Goal: Task Accomplishment & Management: Use online tool/utility

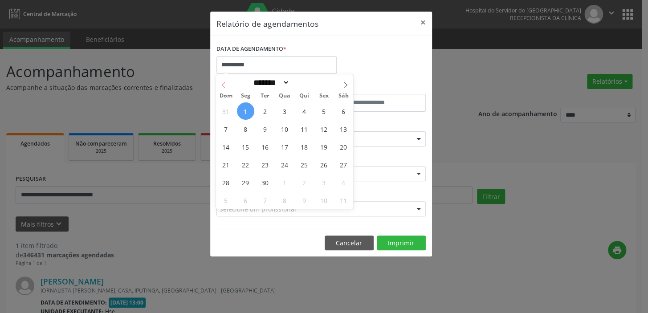
click at [220, 83] on icon at bounding box center [223, 85] width 6 height 6
select select "*"
click at [287, 184] on span "27" at bounding box center [284, 182] width 17 height 17
type input "**********"
click at [287, 184] on span "27" at bounding box center [284, 182] width 17 height 17
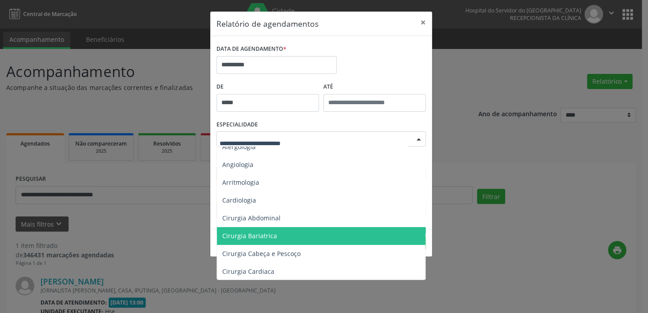
scroll to position [40, 0]
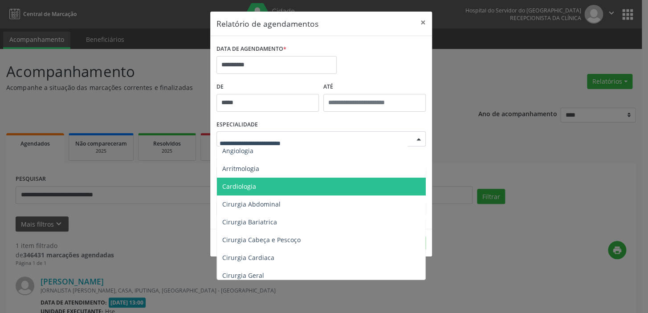
click at [257, 183] on span "Cardiologia" at bounding box center [322, 187] width 210 height 18
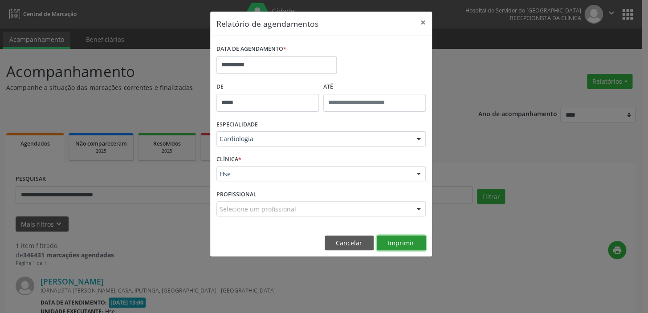
click at [417, 240] on button "Imprimir" at bounding box center [401, 243] width 49 height 15
click at [412, 138] on div at bounding box center [418, 139] width 13 height 15
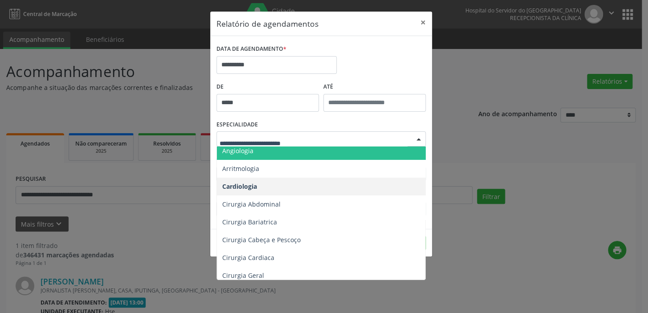
click at [279, 138] on input "text" at bounding box center [314, 143] width 188 height 18
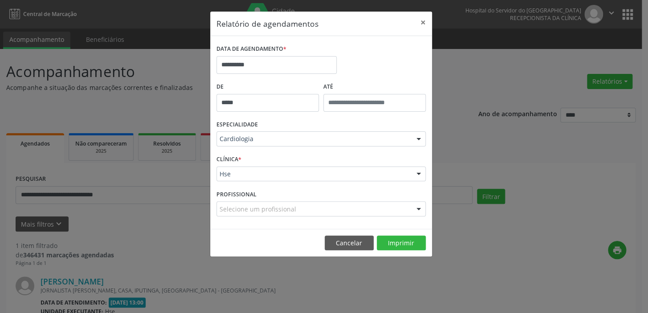
click at [498, 149] on div "**********" at bounding box center [324, 156] width 648 height 313
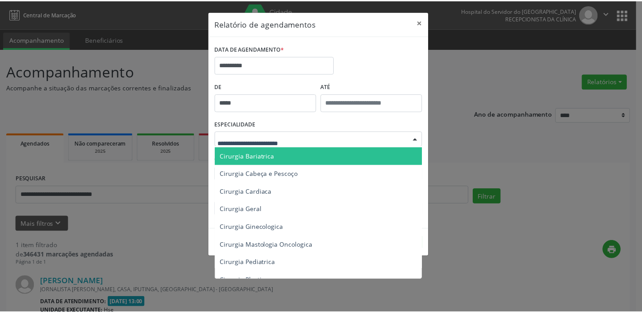
scroll to position [121, 0]
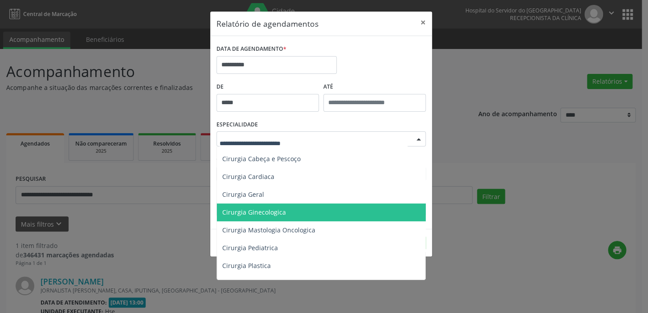
click at [474, 170] on div "**********" at bounding box center [324, 156] width 648 height 313
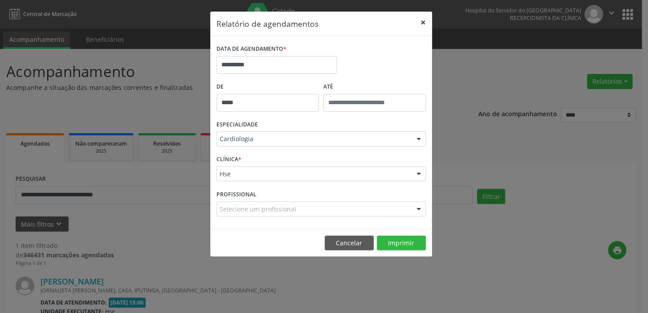
click at [420, 21] on button "×" at bounding box center [423, 23] width 18 height 22
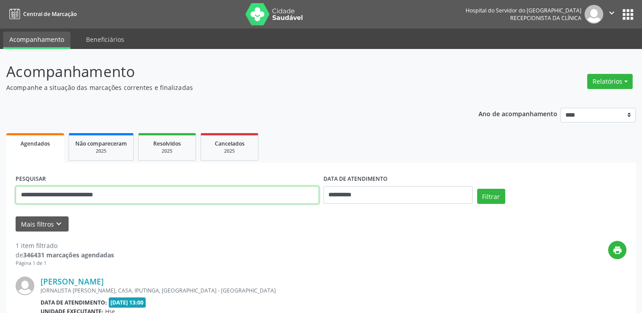
click at [147, 200] on input "**********" at bounding box center [167, 195] width 303 height 18
click at [146, 200] on input "**********" at bounding box center [167, 195] width 303 height 18
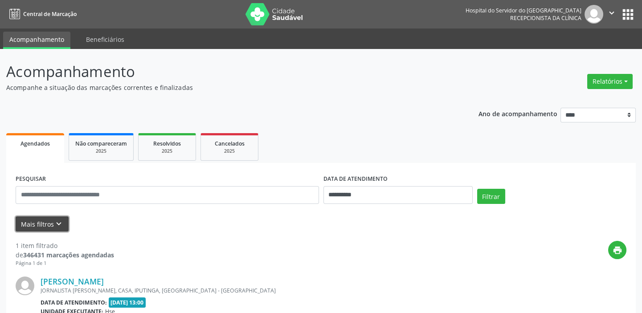
click at [59, 224] on icon "keyboard_arrow_down" at bounding box center [59, 224] width 10 height 10
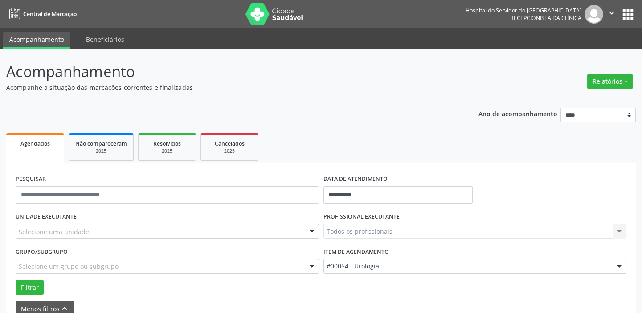
click at [151, 229] on div "Selecione uma unidade" at bounding box center [167, 231] width 303 height 15
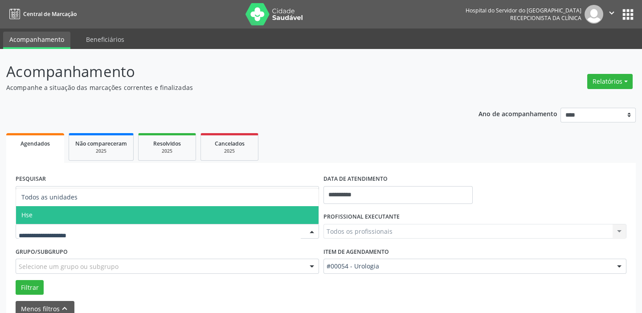
click at [117, 218] on span "Hse" at bounding box center [167, 215] width 302 height 18
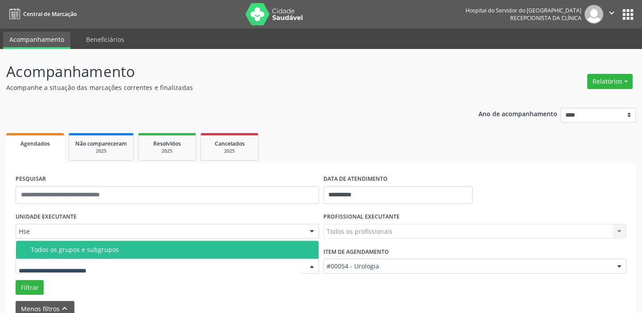
click at [116, 251] on div "Todos os grupos e subgrupos" at bounding box center [172, 249] width 282 height 7
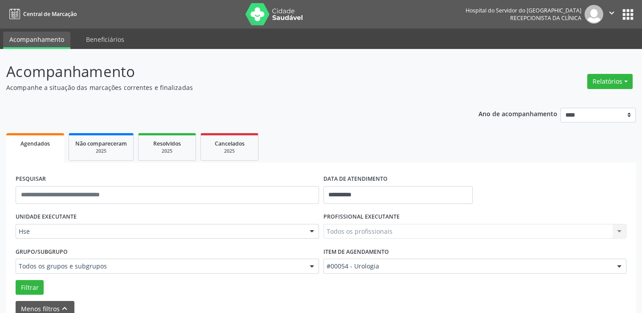
click at [429, 232] on div "Todos os profissionais Todos os profissionais [PERSON_NAME] Interaminense Junio…" at bounding box center [474, 231] width 303 height 15
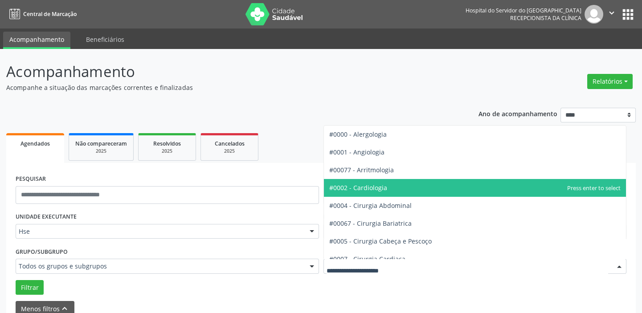
click at [376, 180] on span "#0002 - Cardiologia" at bounding box center [475, 188] width 302 height 18
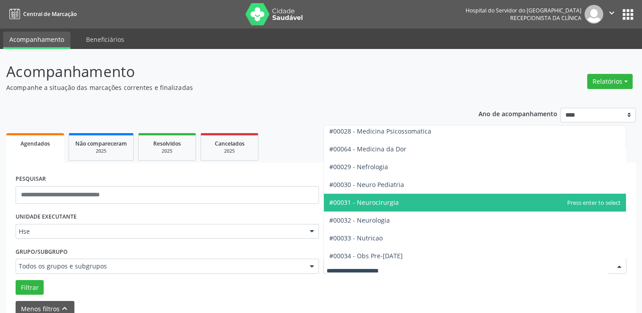
scroll to position [809, 0]
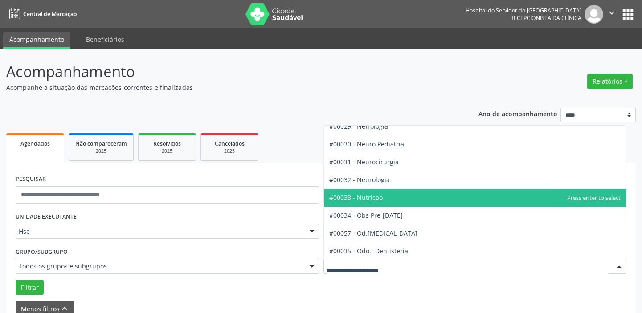
click at [396, 203] on span "#00033 - Nutricao" at bounding box center [475, 198] width 302 height 18
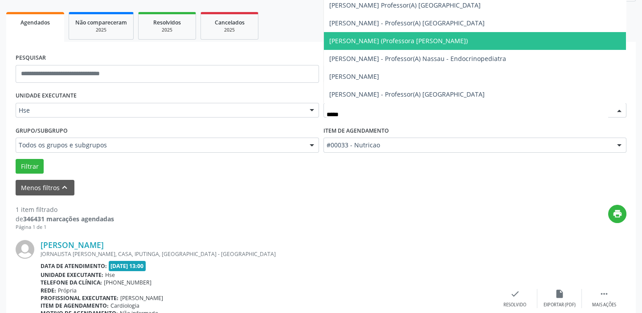
scroll to position [0, 0]
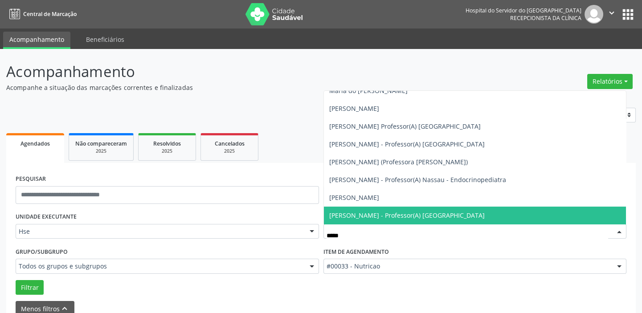
click at [367, 231] on input "*****" at bounding box center [467, 236] width 282 height 18
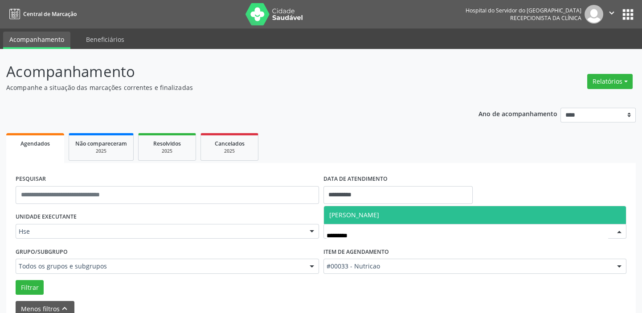
type input "**********"
click at [379, 216] on span "[PERSON_NAME]" at bounding box center [354, 215] width 50 height 8
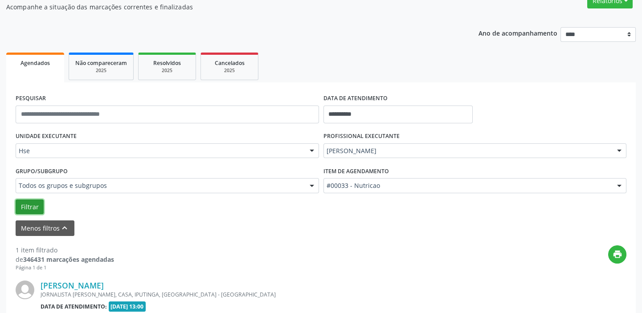
click at [28, 211] on button "Filtrar" at bounding box center [30, 206] width 28 height 15
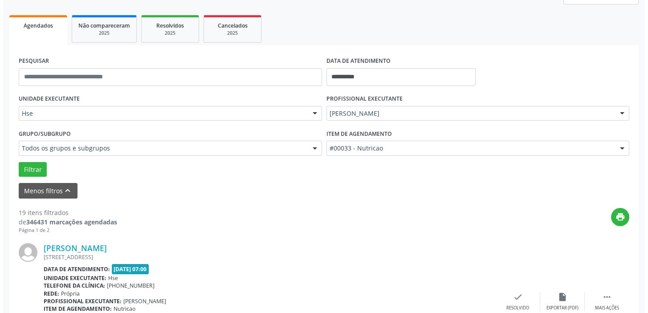
scroll to position [202, 0]
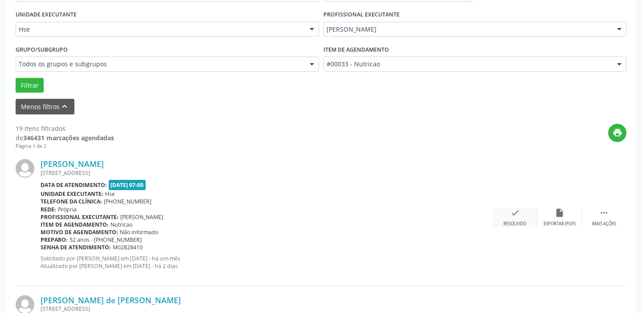
click at [524, 215] on div "check Resolvido" at bounding box center [514, 217] width 45 height 19
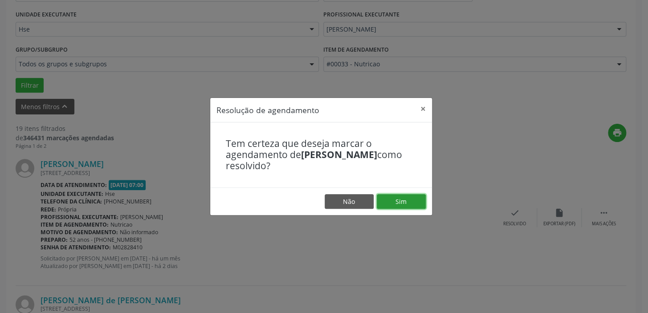
click at [392, 199] on button "Sim" at bounding box center [401, 201] width 49 height 15
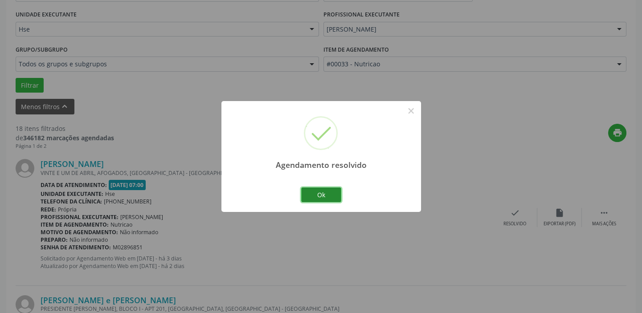
click at [330, 191] on button "Ok" at bounding box center [321, 194] width 40 height 15
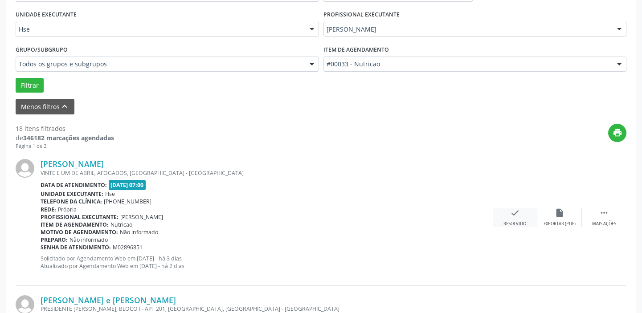
click at [519, 219] on div "check Resolvido" at bounding box center [514, 217] width 45 height 19
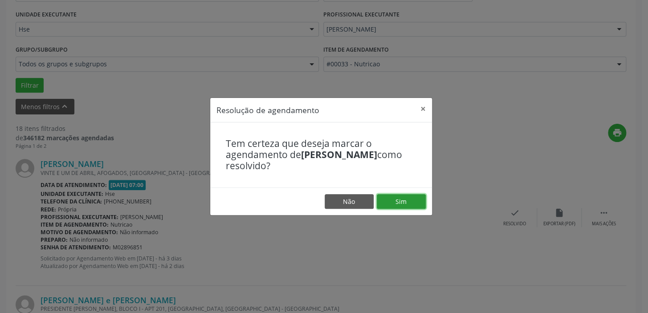
click at [390, 200] on button "Sim" at bounding box center [401, 201] width 49 height 15
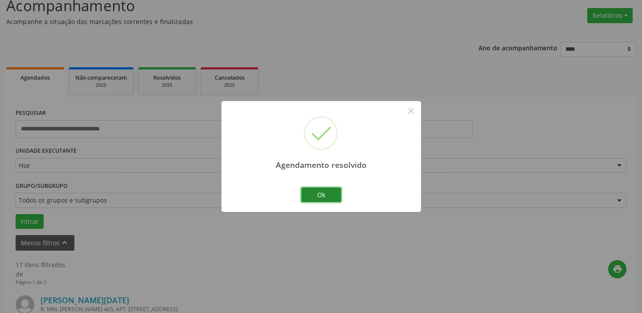
click at [337, 197] on button "Ok" at bounding box center [321, 194] width 40 height 15
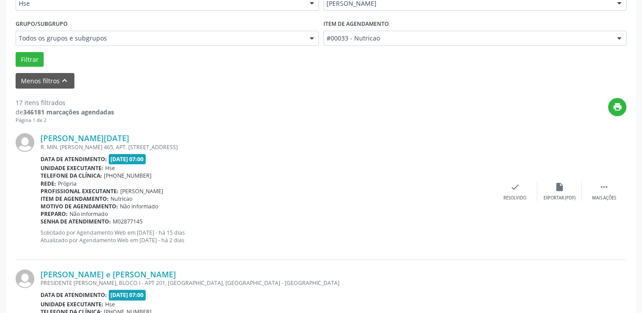
scroll to position [243, 0]
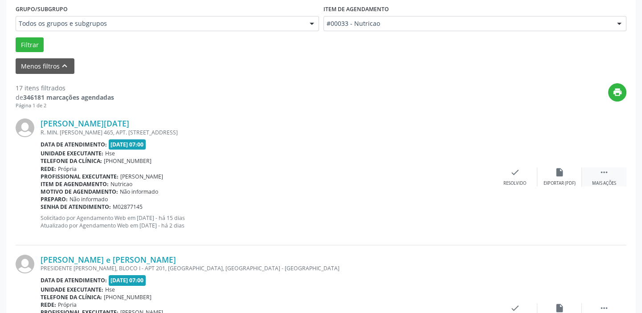
click at [603, 173] on icon "" at bounding box center [604, 172] width 10 height 10
click at [544, 173] on div "alarm_off Não compareceu" at bounding box center [559, 176] width 45 height 19
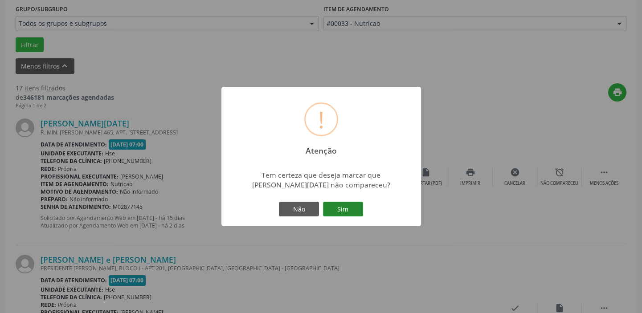
click at [354, 210] on button "Sim" at bounding box center [343, 209] width 40 height 15
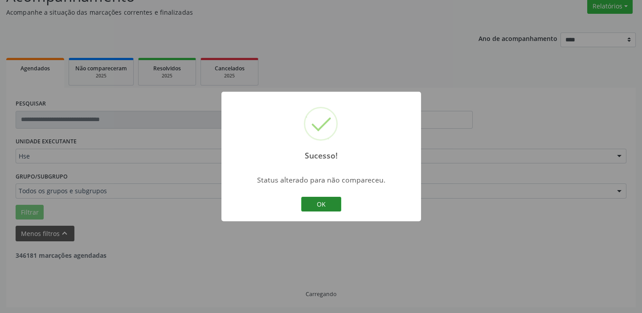
click at [328, 205] on button "OK" at bounding box center [321, 204] width 40 height 15
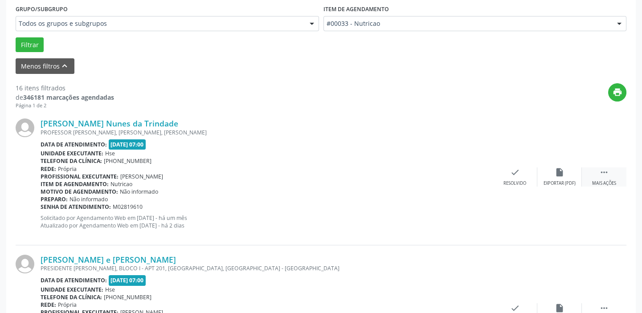
click at [596, 171] on div " Mais ações" at bounding box center [603, 176] width 45 height 19
click at [571, 180] on div "Não compareceu" at bounding box center [559, 183] width 38 height 6
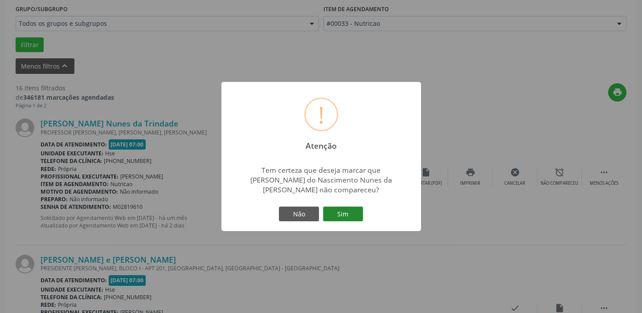
click at [350, 218] on button "Sim" at bounding box center [343, 214] width 40 height 15
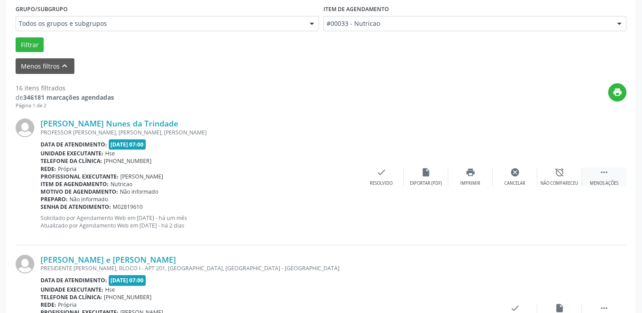
click at [608, 174] on icon "" at bounding box center [604, 172] width 10 height 10
click at [602, 178] on div " Mais ações" at bounding box center [603, 176] width 45 height 19
click at [564, 180] on div "Não compareceu" at bounding box center [559, 183] width 38 height 6
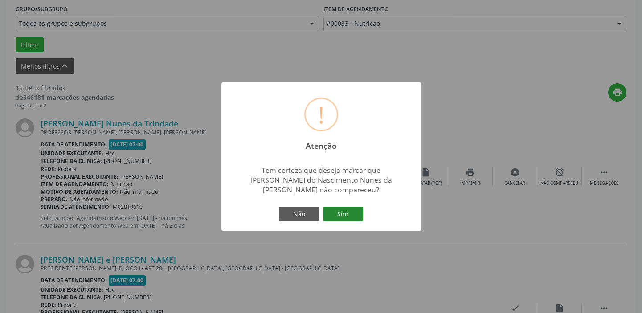
click at [355, 208] on button "Sim" at bounding box center [343, 214] width 40 height 15
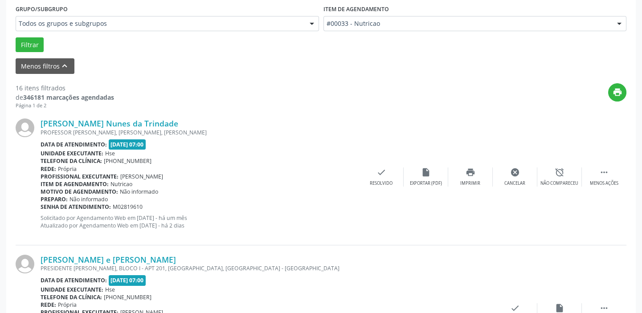
scroll to position [75, 0]
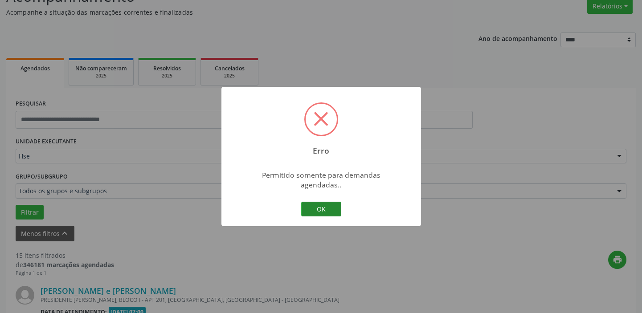
click at [320, 202] on button "OK" at bounding box center [321, 209] width 40 height 15
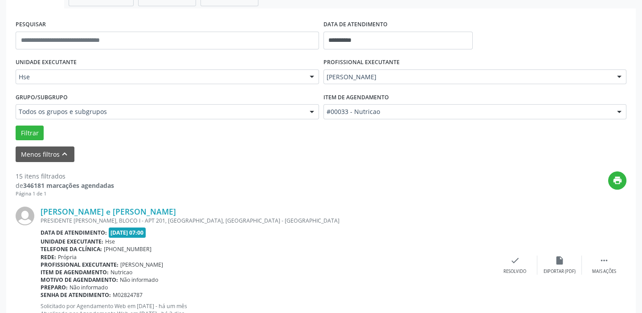
scroll to position [156, 0]
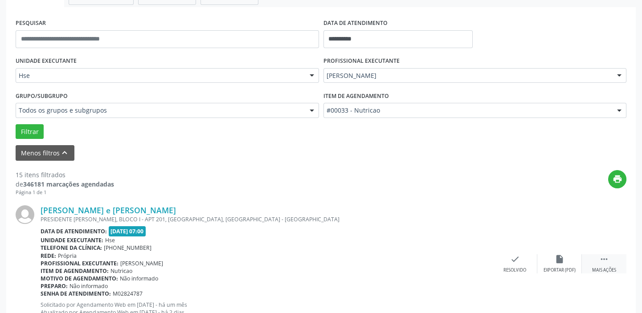
click at [610, 258] on div " Mais ações" at bounding box center [603, 263] width 45 height 19
click at [562, 258] on icon "alarm_off" at bounding box center [559, 259] width 10 height 10
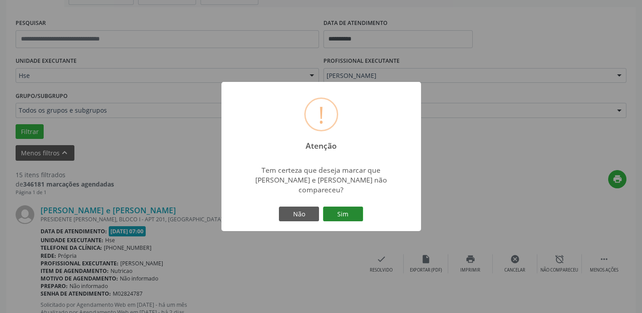
click at [345, 210] on button "Sim" at bounding box center [343, 214] width 40 height 15
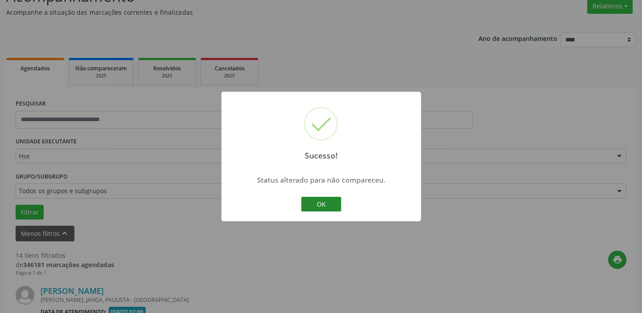
click at [334, 208] on button "OK" at bounding box center [321, 204] width 40 height 15
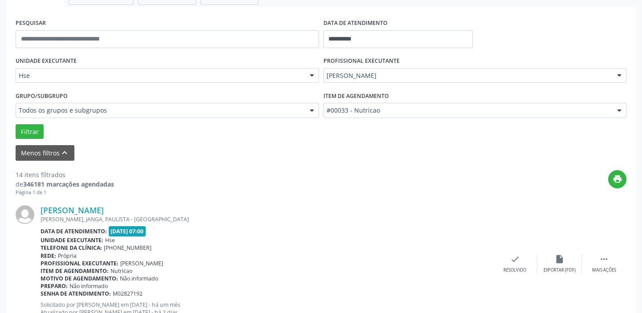
scroll to position [237, 0]
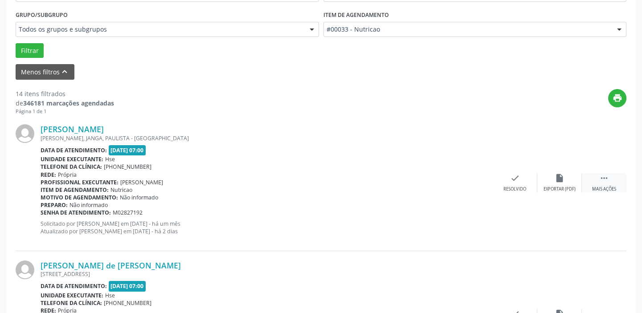
click at [610, 179] on div " Mais ações" at bounding box center [603, 182] width 45 height 19
click at [554, 191] on div "Não compareceu" at bounding box center [559, 189] width 38 height 6
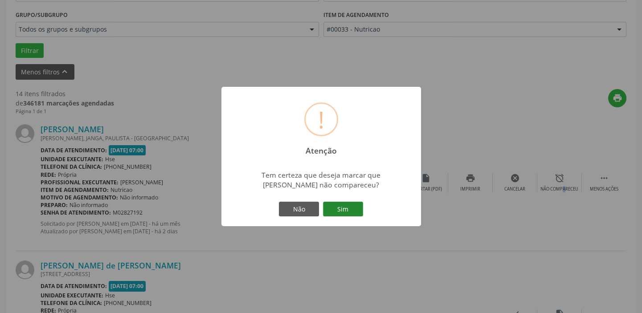
click at [344, 213] on button "Sim" at bounding box center [343, 209] width 40 height 15
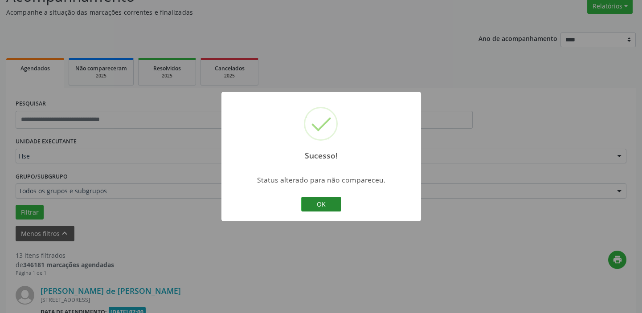
click at [317, 207] on button "OK" at bounding box center [321, 204] width 40 height 15
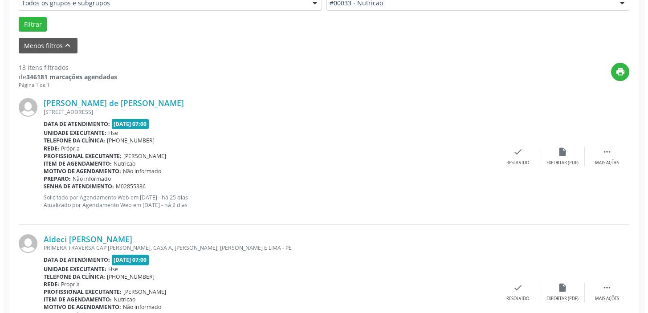
scroll to position [277, 0]
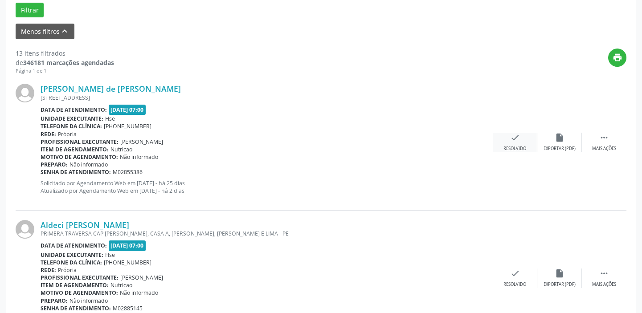
click at [507, 142] on div "check Resolvido" at bounding box center [514, 142] width 45 height 19
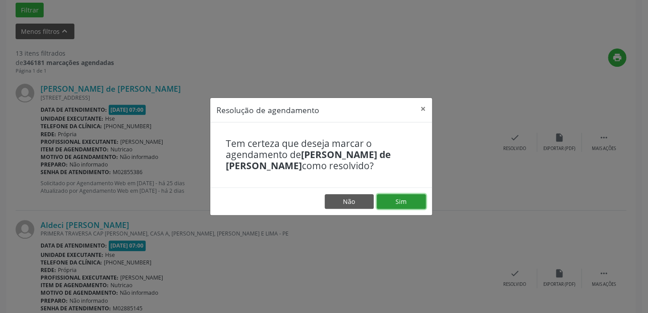
click at [379, 203] on button "Sim" at bounding box center [401, 201] width 49 height 15
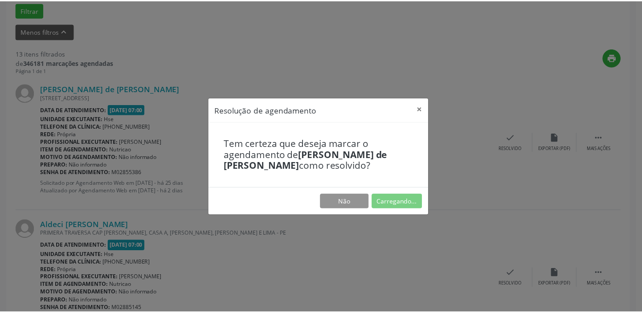
scroll to position [66, 0]
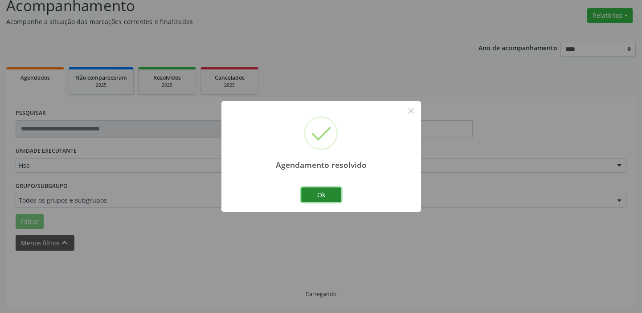
click at [336, 199] on button "Ok" at bounding box center [321, 194] width 40 height 15
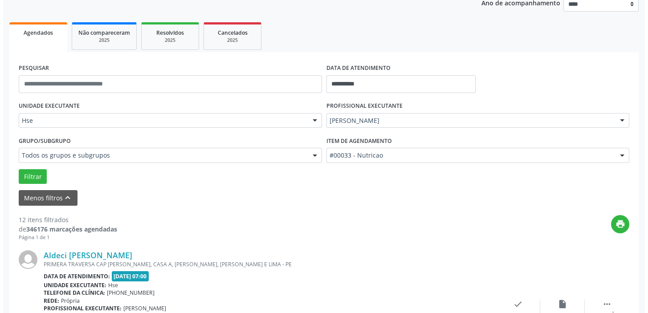
scroll to position [196, 0]
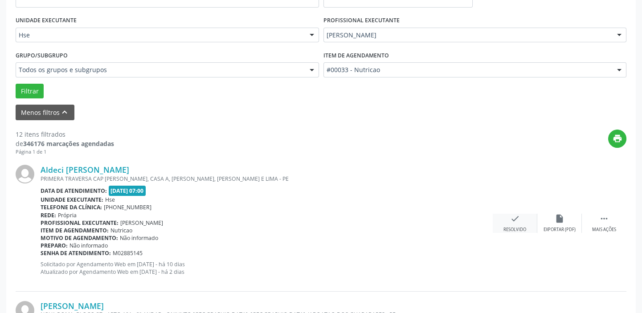
click at [524, 227] on div "Resolvido" at bounding box center [514, 230] width 23 height 6
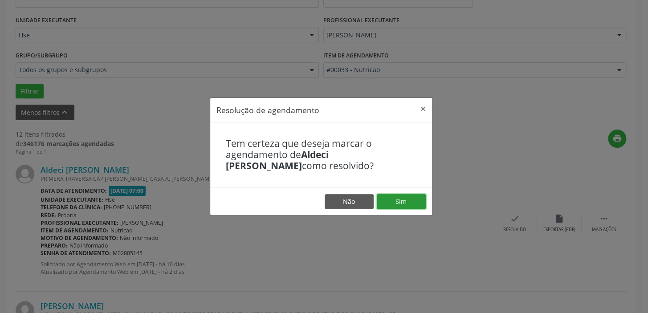
click at [415, 204] on button "Sim" at bounding box center [401, 201] width 49 height 15
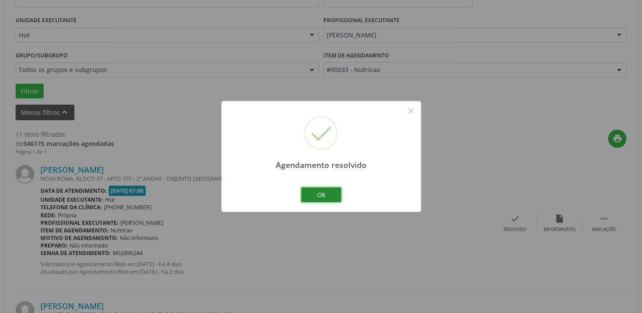
click at [311, 193] on button "Ok" at bounding box center [321, 194] width 40 height 15
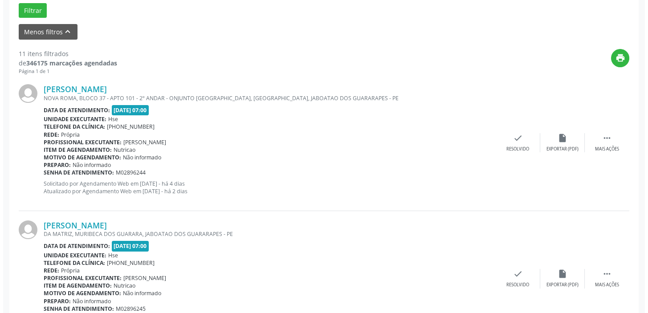
scroll to position [277, 0]
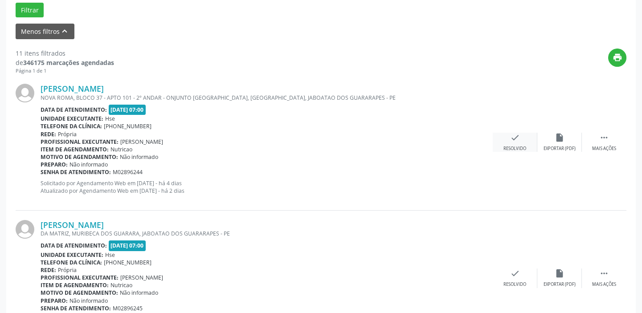
click at [525, 143] on div "check Resolvido" at bounding box center [514, 142] width 45 height 19
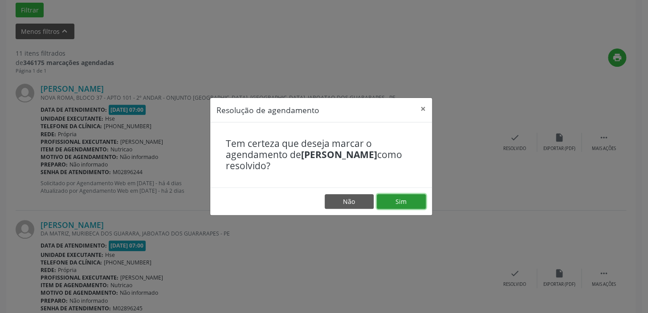
click at [398, 195] on button "Sim" at bounding box center [401, 201] width 49 height 15
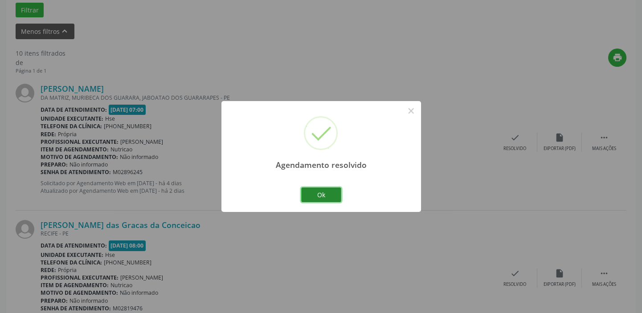
click at [328, 195] on button "Ok" at bounding box center [321, 194] width 40 height 15
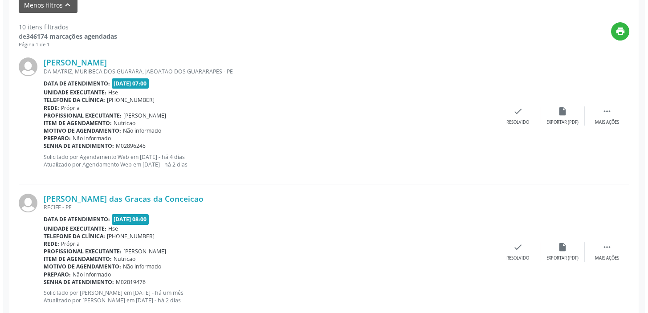
scroll to position [318, 0]
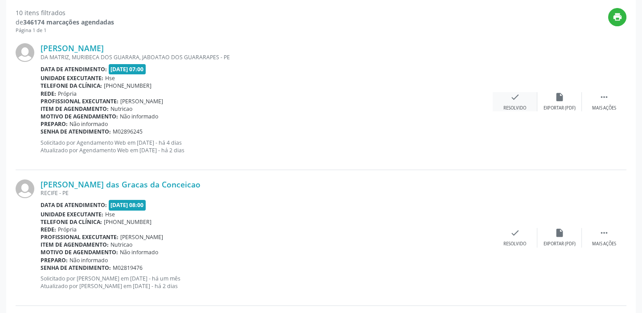
click at [507, 99] on div "check Resolvido" at bounding box center [514, 101] width 45 height 19
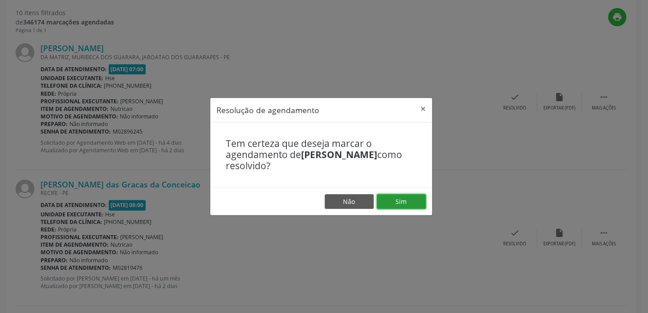
click at [403, 200] on button "Sim" at bounding box center [401, 201] width 49 height 15
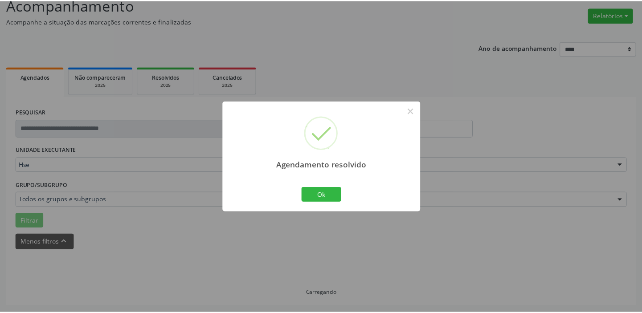
scroll to position [66, 0]
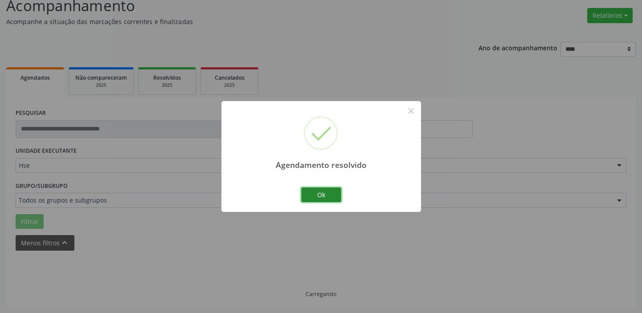
click at [317, 198] on button "Ok" at bounding box center [321, 194] width 40 height 15
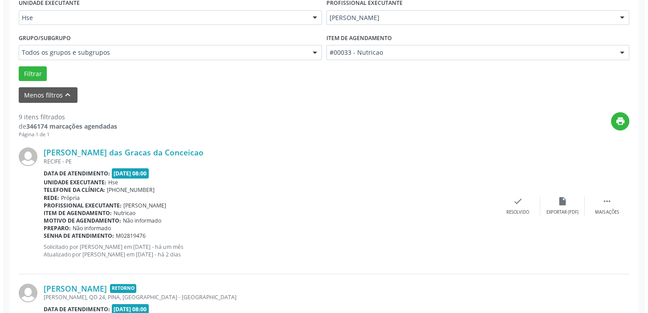
scroll to position [228, 0]
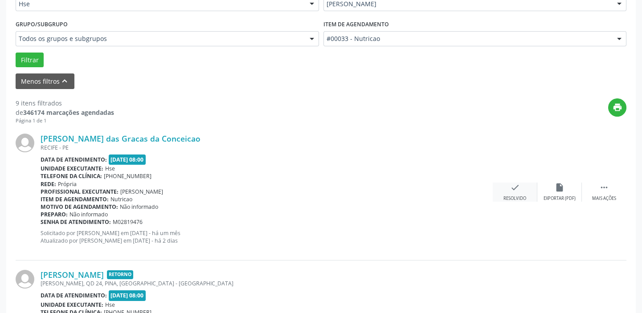
click at [523, 200] on div "Resolvido" at bounding box center [514, 198] width 23 height 6
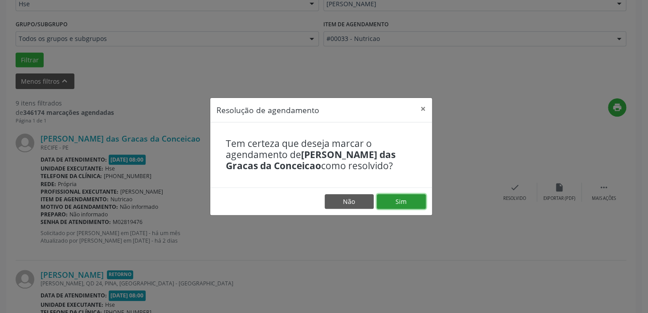
click at [422, 204] on button "Sim" at bounding box center [401, 201] width 49 height 15
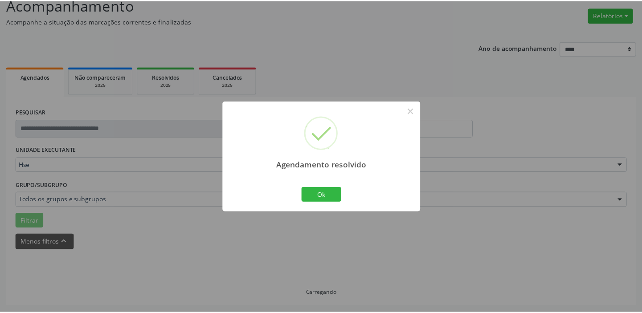
scroll to position [66, 0]
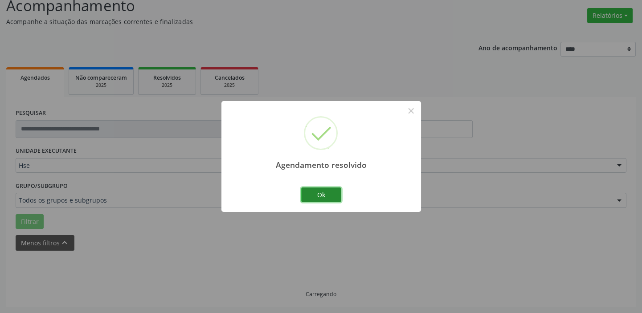
click at [333, 193] on button "Ok" at bounding box center [321, 194] width 40 height 15
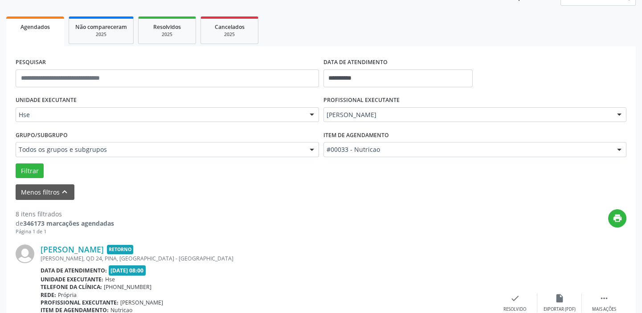
scroll to position [187, 0]
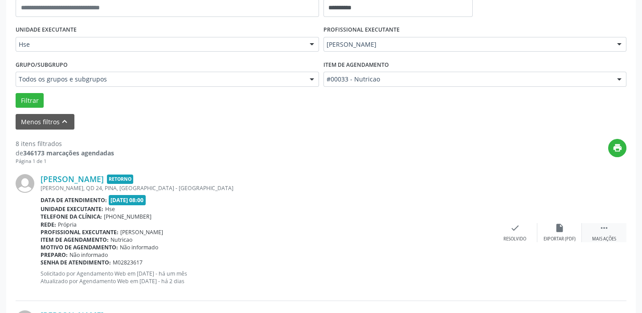
click at [602, 227] on icon "" at bounding box center [604, 228] width 10 height 10
click at [567, 236] on div "Não compareceu" at bounding box center [559, 239] width 38 height 6
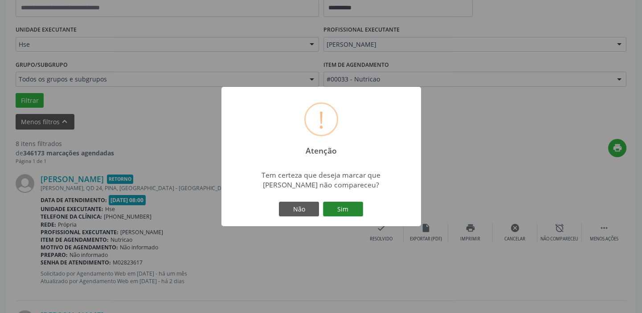
click at [359, 210] on button "Sim" at bounding box center [343, 209] width 40 height 15
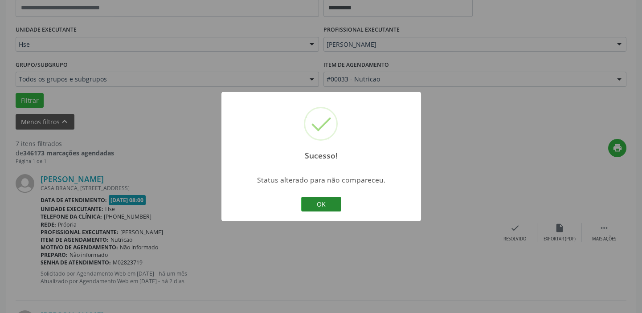
click at [313, 204] on button "OK" at bounding box center [321, 204] width 40 height 15
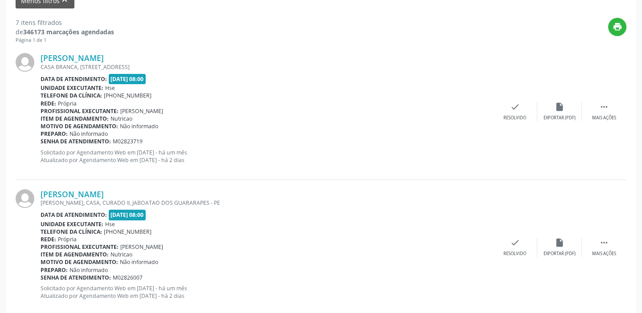
scroll to position [309, 0]
click at [621, 110] on div " Mais ações" at bounding box center [603, 111] width 45 height 19
click at [556, 106] on icon "alarm_off" at bounding box center [559, 107] width 10 height 10
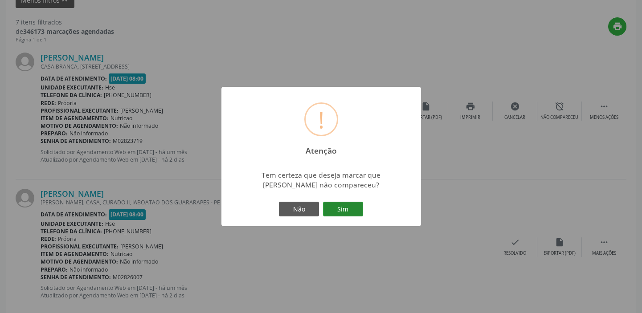
click at [345, 209] on button "Sim" at bounding box center [343, 209] width 40 height 15
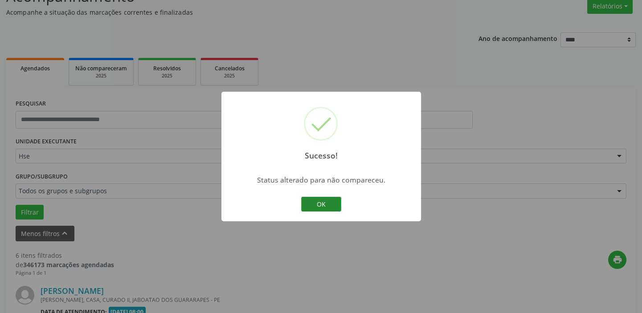
click at [310, 201] on button "OK" at bounding box center [321, 204] width 40 height 15
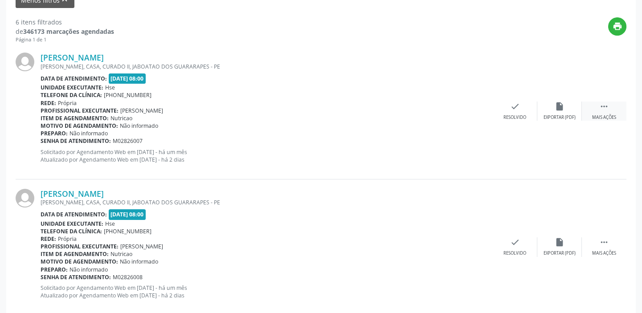
click at [600, 109] on icon "" at bounding box center [604, 107] width 10 height 10
click at [555, 110] on icon "alarm_off" at bounding box center [559, 107] width 10 height 10
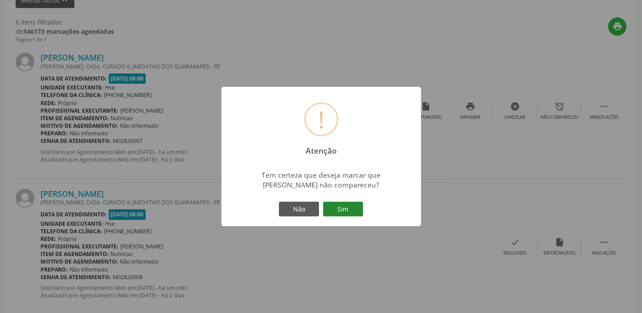
click at [352, 209] on button "Sim" at bounding box center [343, 209] width 40 height 15
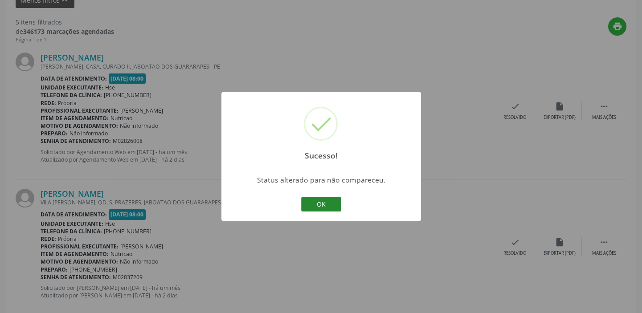
click at [329, 201] on button "OK" at bounding box center [321, 204] width 40 height 15
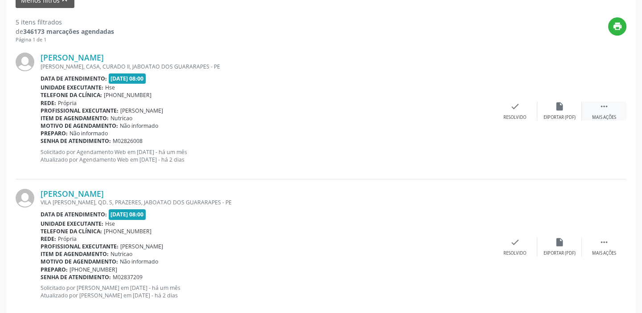
drag, startPoint x: 607, startPoint y: 106, endPoint x: 591, endPoint y: 115, distance: 18.2
click at [607, 106] on icon "" at bounding box center [604, 107] width 10 height 10
click at [566, 102] on div "alarm_off Não compareceu" at bounding box center [559, 111] width 45 height 19
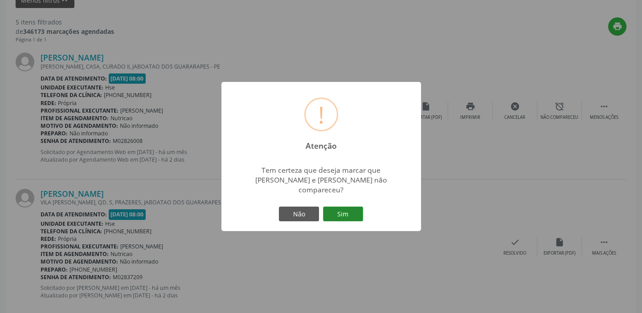
click at [342, 207] on button "Sim" at bounding box center [343, 214] width 40 height 15
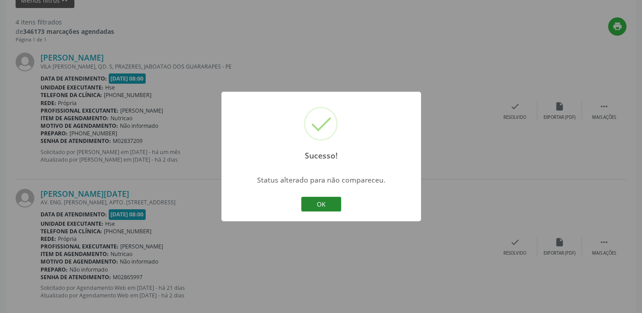
click at [313, 200] on button "OK" at bounding box center [321, 204] width 40 height 15
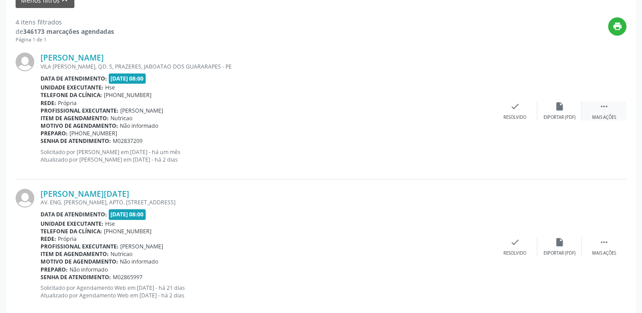
click at [611, 115] on div "Mais ações" at bounding box center [604, 117] width 24 height 6
click at [388, 121] on div "[PERSON_NAME] [GEOGRAPHIC_DATA][PERSON_NAME], [GEOGRAPHIC_DATA]. S, PRAZERES, J…" at bounding box center [321, 111] width 610 height 136
click at [391, 112] on div "check Resolvido" at bounding box center [381, 111] width 45 height 19
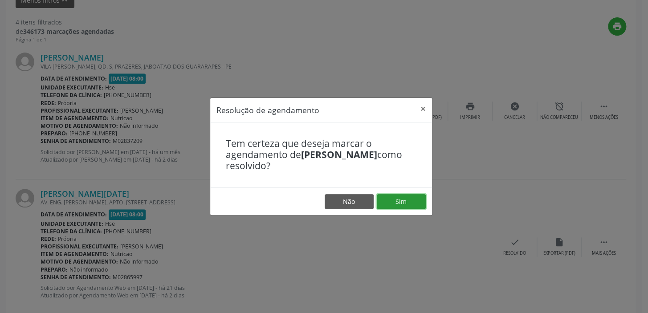
click at [400, 203] on button "Sim" at bounding box center [401, 201] width 49 height 15
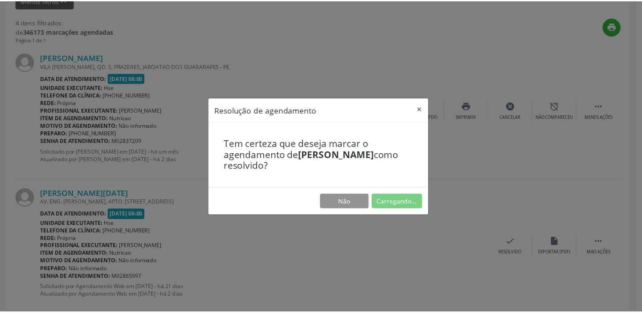
scroll to position [66, 0]
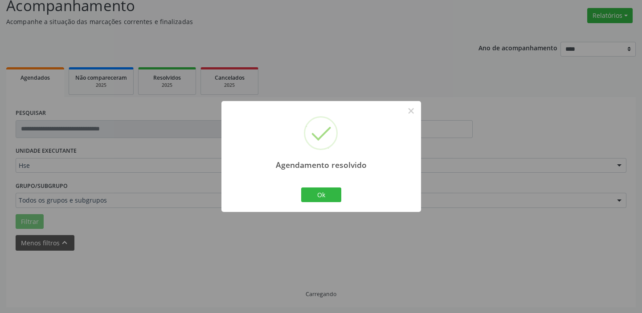
click at [403, 198] on div "Agendamento resolvido × Ok Cancel" at bounding box center [320, 156] width 199 height 111
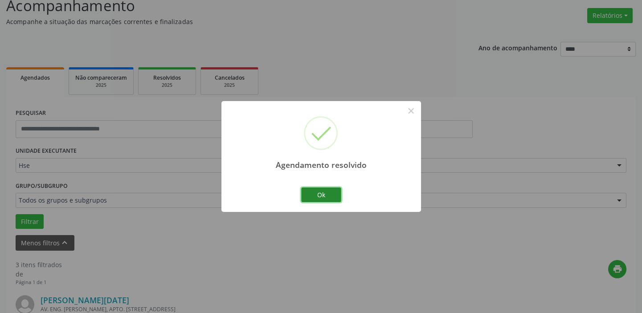
click at [313, 192] on button "Ok" at bounding box center [321, 194] width 40 height 15
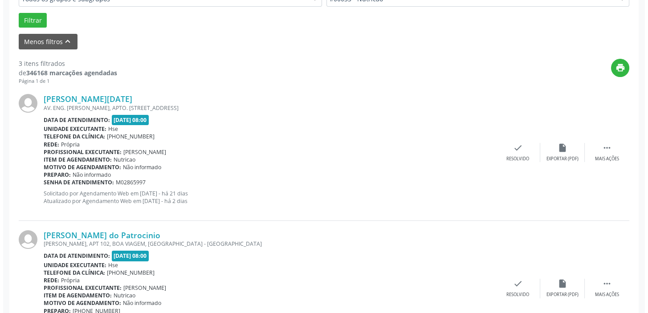
scroll to position [268, 0]
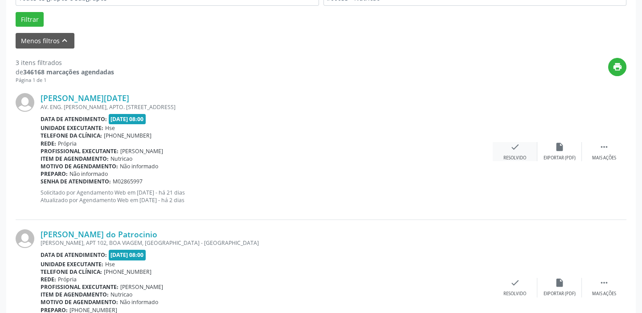
click at [525, 149] on div "check Resolvido" at bounding box center [514, 151] width 45 height 19
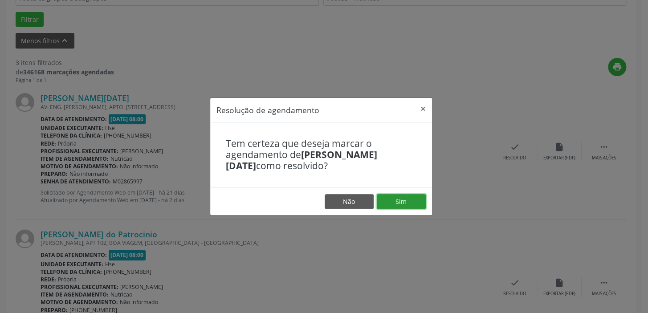
click at [394, 202] on button "Sim" at bounding box center [401, 201] width 49 height 15
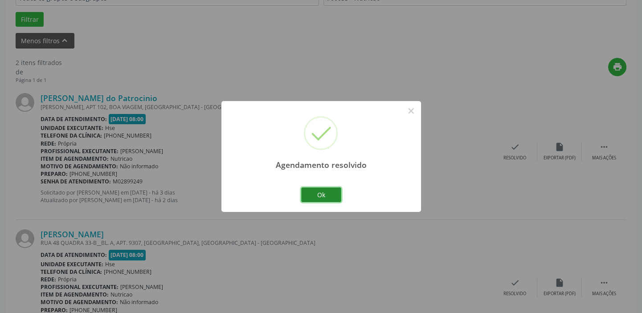
click at [315, 195] on button "Ok" at bounding box center [321, 194] width 40 height 15
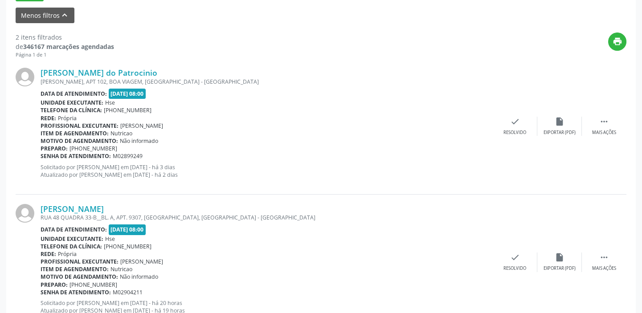
scroll to position [244, 0]
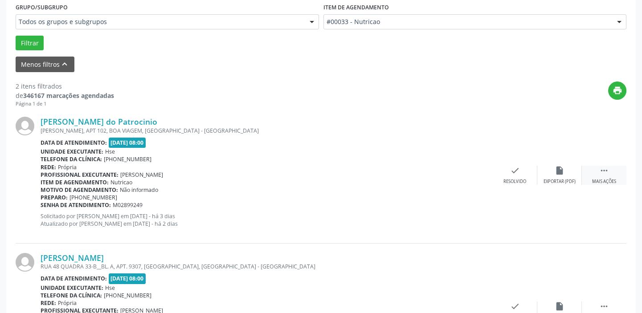
click at [602, 175] on icon "" at bounding box center [604, 171] width 10 height 10
click at [554, 174] on icon "alarm_off" at bounding box center [559, 171] width 10 height 10
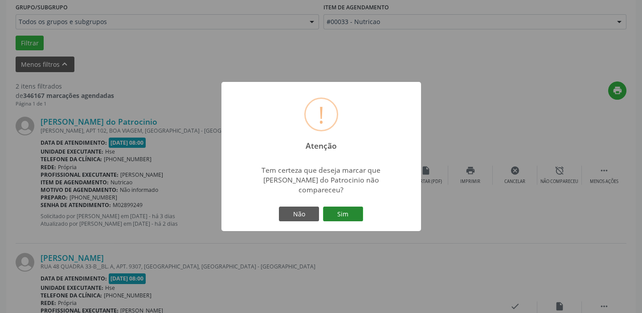
click at [338, 208] on button "Sim" at bounding box center [343, 214] width 40 height 15
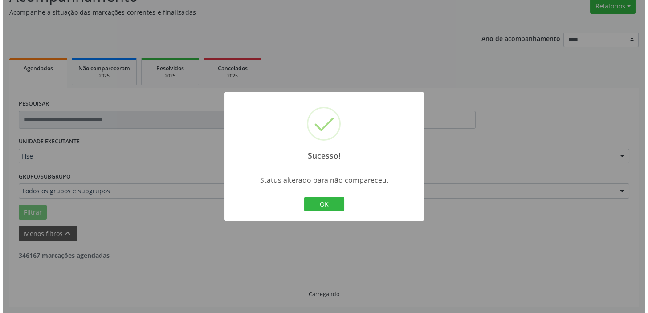
scroll to position [190, 0]
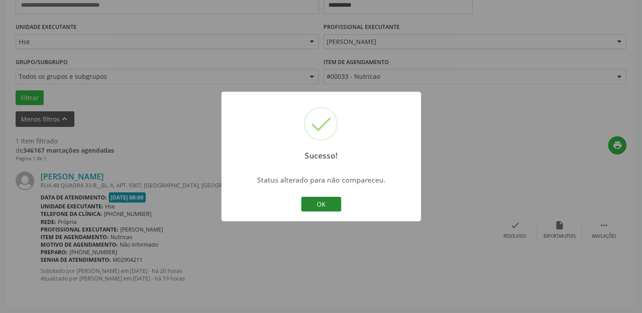
click at [319, 205] on button "OK" at bounding box center [321, 204] width 40 height 15
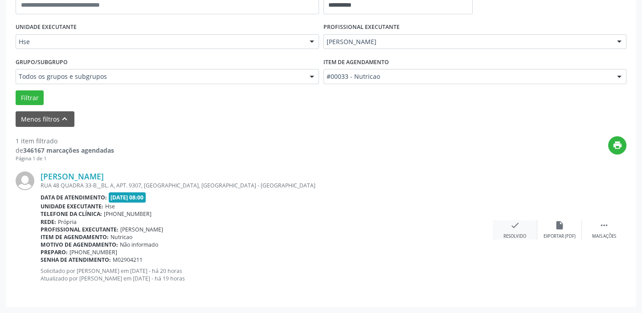
click at [520, 227] on div "check Resolvido" at bounding box center [514, 229] width 45 height 19
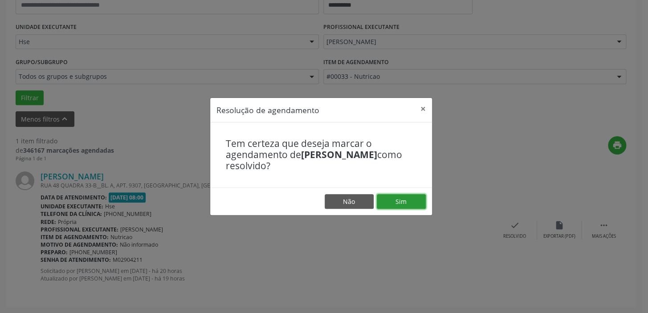
click at [413, 194] on button "Sim" at bounding box center [401, 201] width 49 height 15
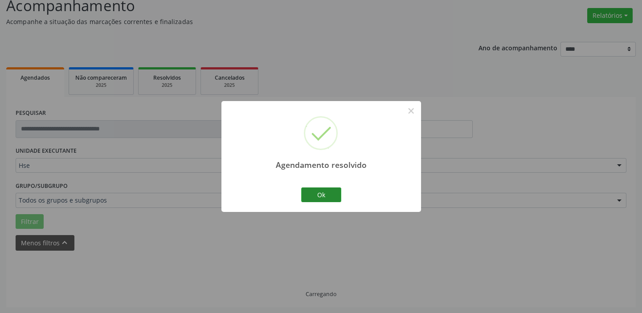
scroll to position [46, 0]
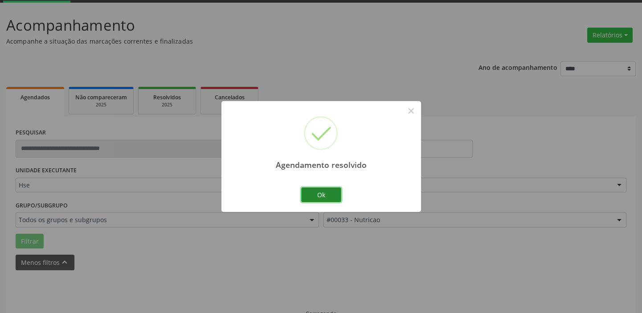
click at [329, 190] on button "Ok" at bounding box center [321, 194] width 40 height 15
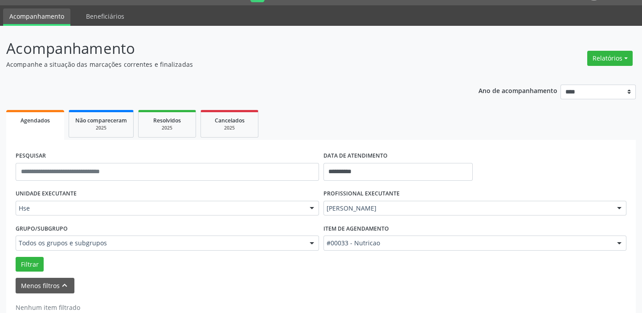
scroll to position [0, 0]
